Goal: Check status: Check status

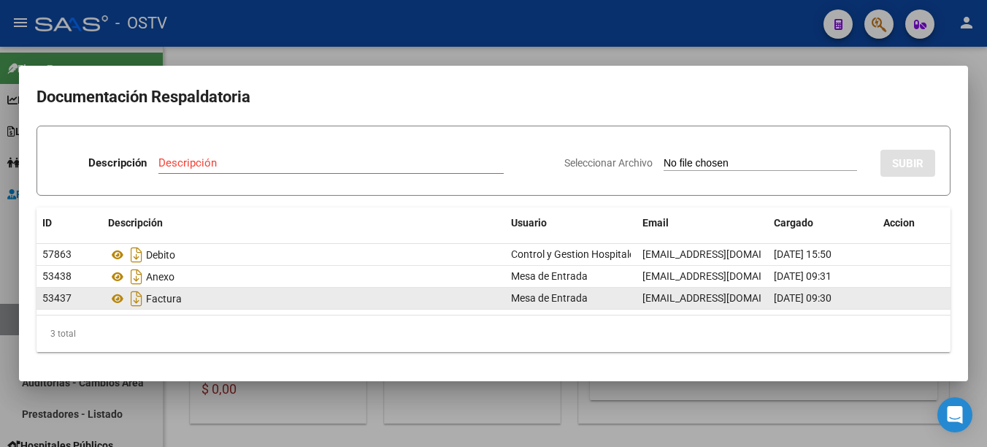
scroll to position [0, 30]
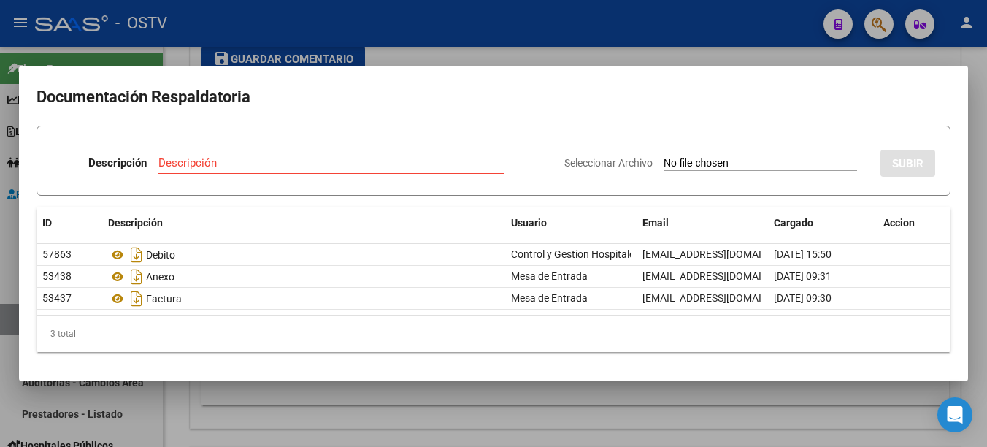
click at [502, 392] on div at bounding box center [493, 223] width 987 height 447
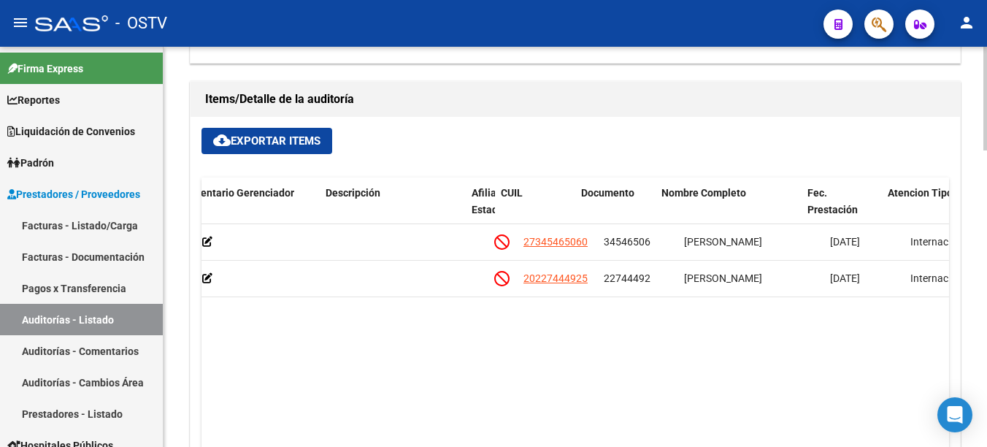
scroll to position [0, 840]
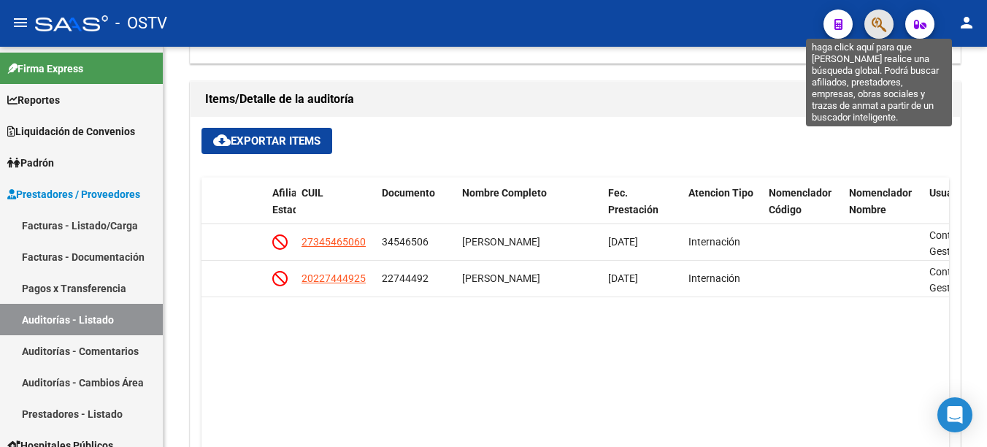
click at [879, 25] on icon "button" at bounding box center [879, 24] width 15 height 17
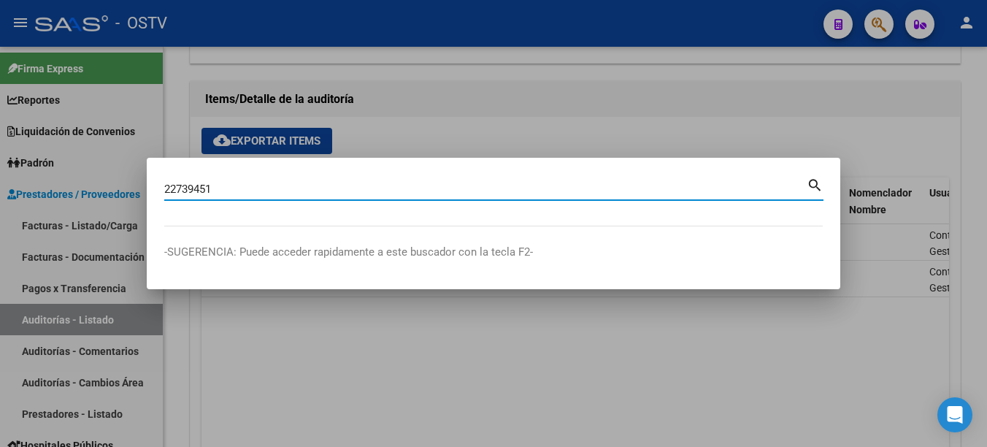
type input "22739451"
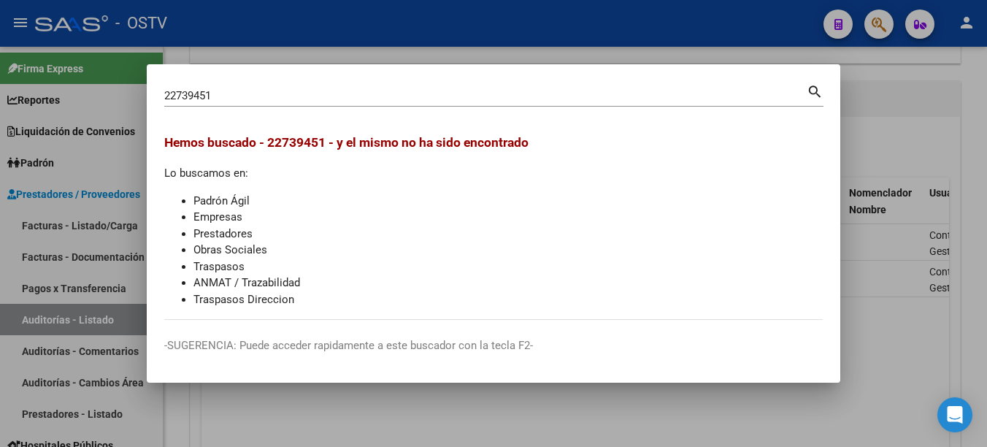
click at [875, 108] on div at bounding box center [493, 223] width 987 height 447
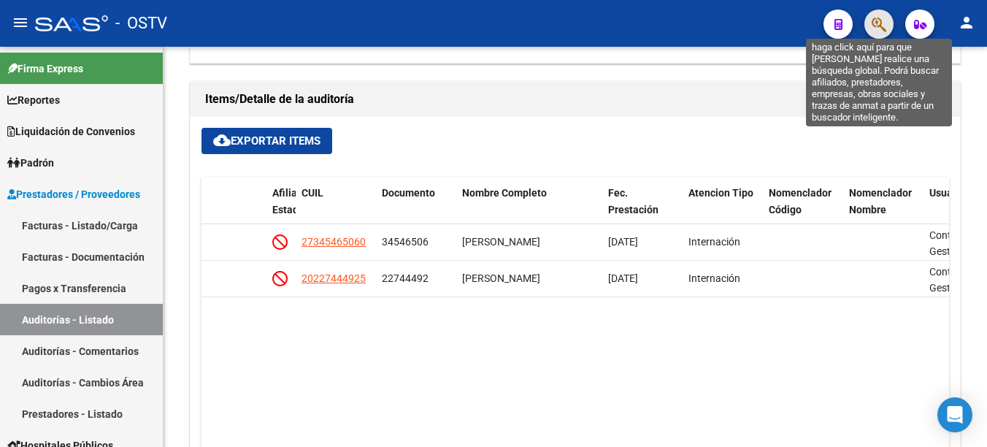
click at [883, 19] on icon "button" at bounding box center [879, 24] width 15 height 17
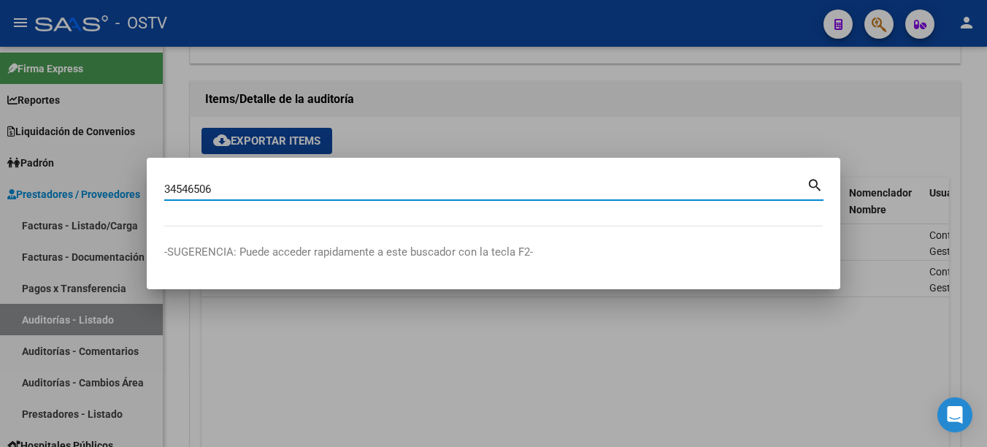
type input "34546506"
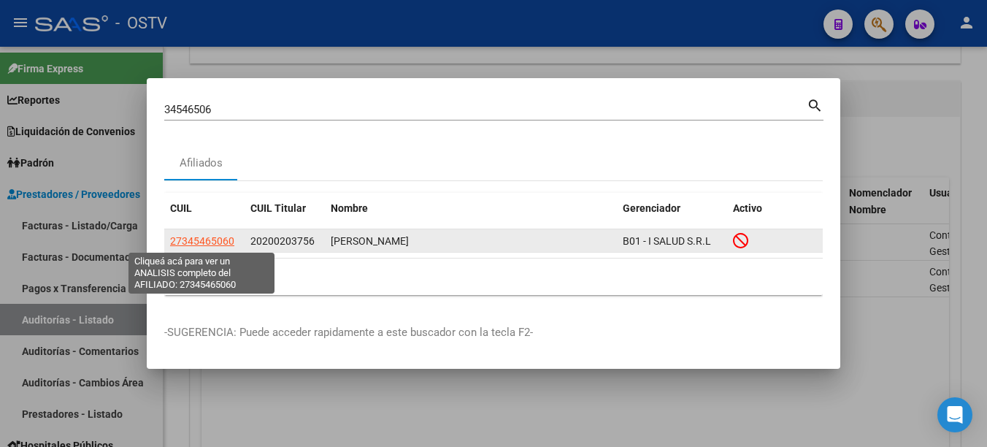
click at [209, 235] on span "27345465060" at bounding box center [202, 241] width 64 height 12
type textarea "27345465060"
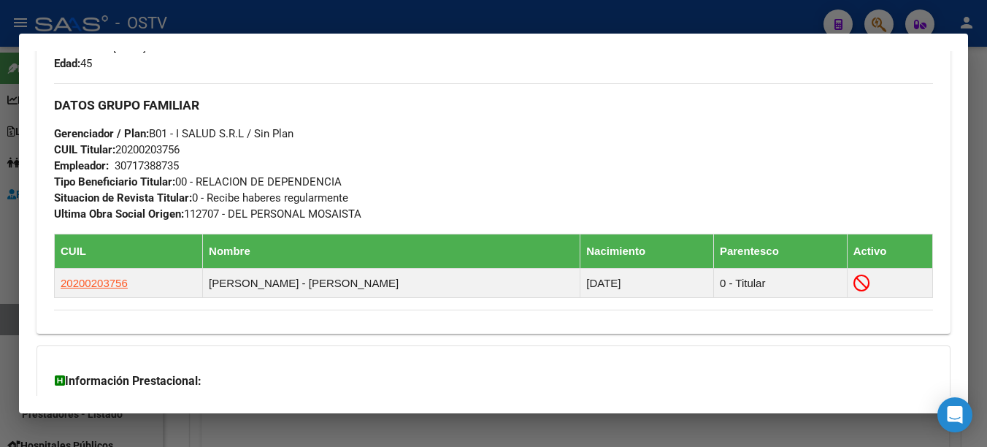
scroll to position [730, 0]
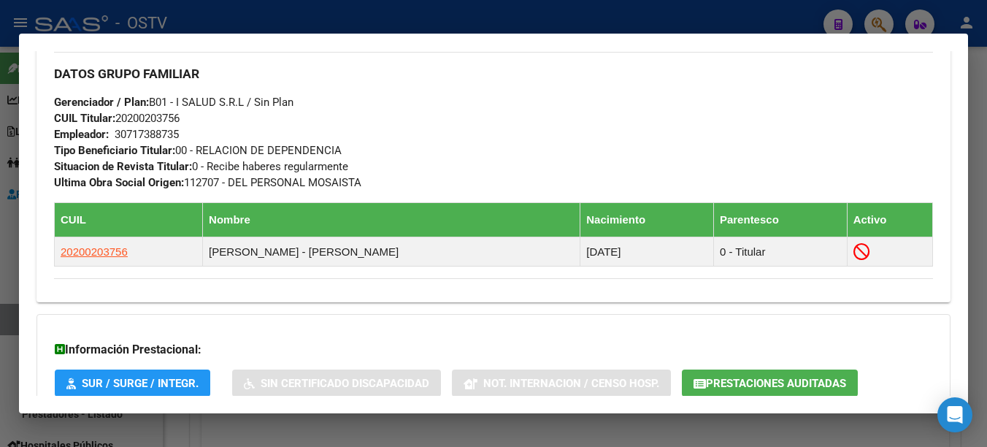
click at [297, 431] on div at bounding box center [493, 223] width 987 height 447
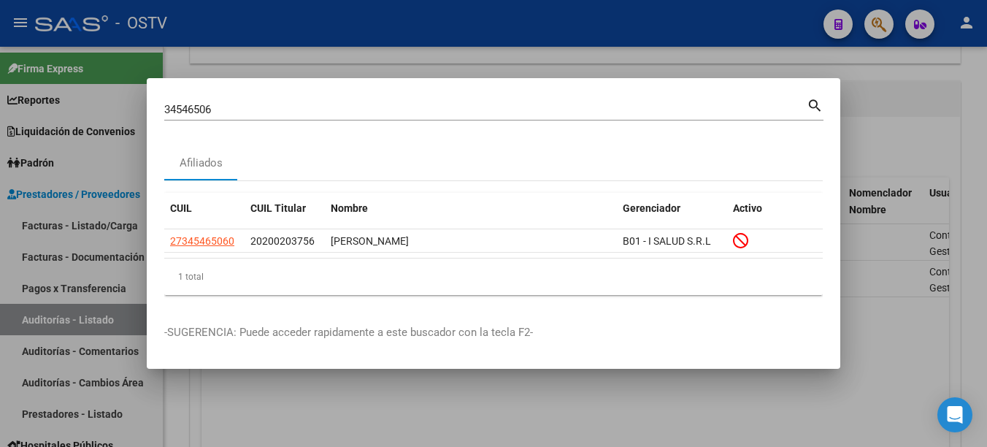
click at [905, 128] on div at bounding box center [493, 223] width 987 height 447
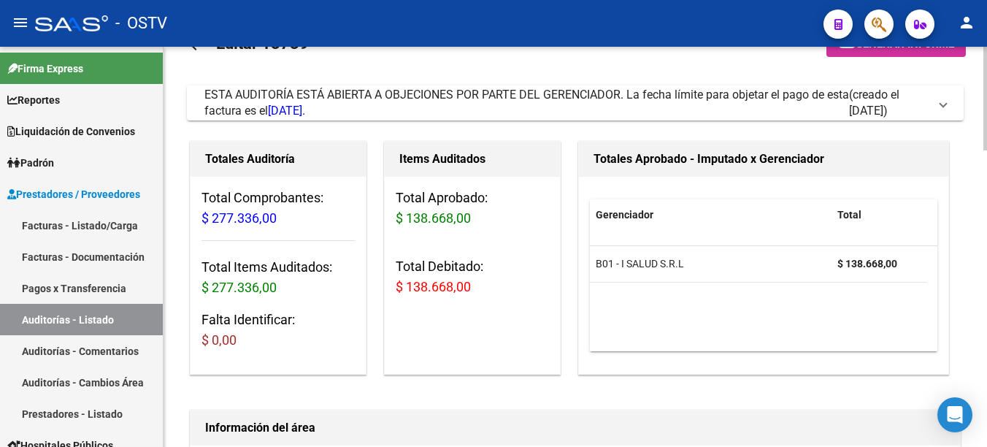
scroll to position [0, 0]
